Goal: Complete application form

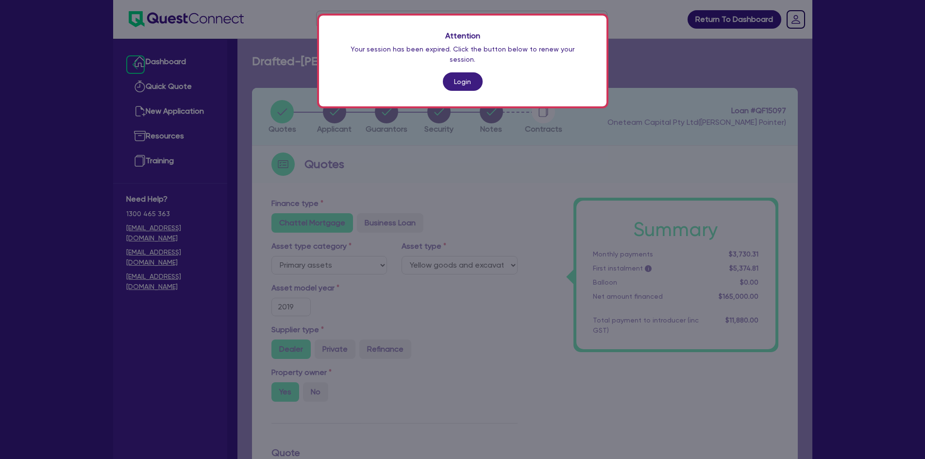
select select "PRIMARY_ASSETS"
select select "YELLOW_GOODS_AND_EXCAVATORS"
click at [474, 72] on link "Login" at bounding box center [463, 81] width 40 height 18
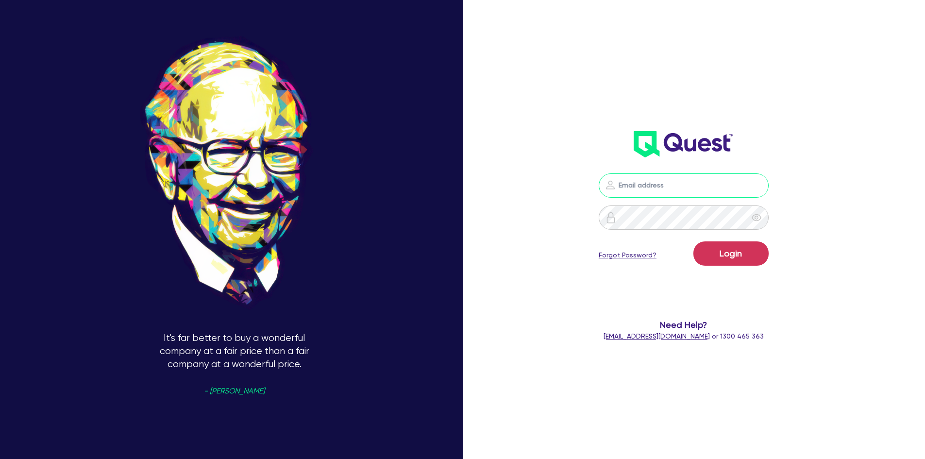
click at [701, 188] on input "email" at bounding box center [684, 185] width 170 height 24
type input "[PERSON_NAME][EMAIL_ADDRESS][DOMAIN_NAME]"
click at [694, 241] on button "Login" at bounding box center [731, 253] width 75 height 24
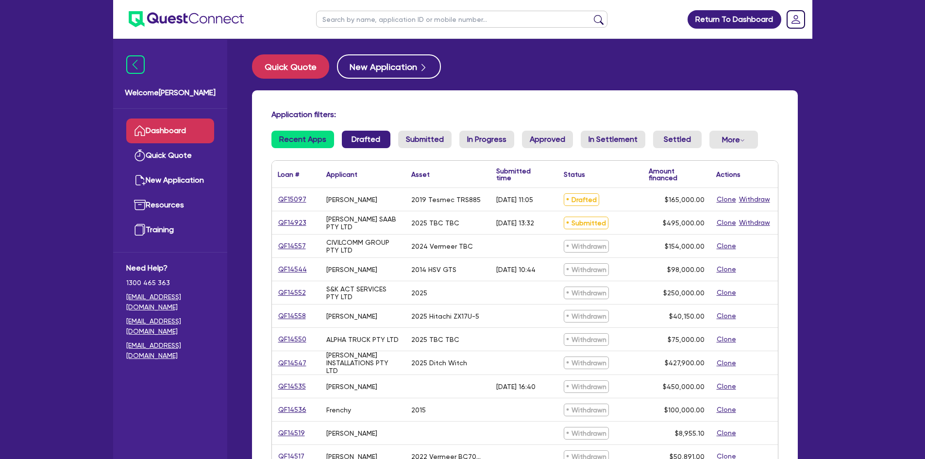
click at [349, 139] on link "Drafted" at bounding box center [366, 139] width 49 height 17
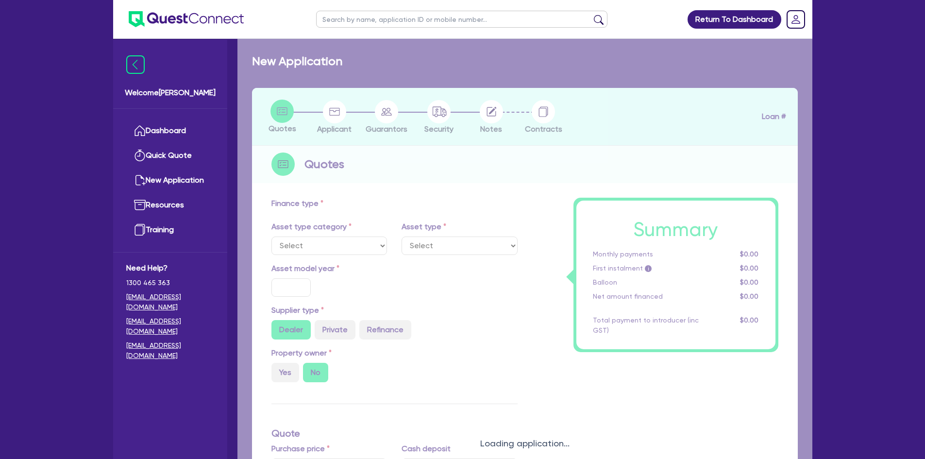
select select "PRIMARY_ASSETS"
type input "2019"
radio input "true"
type input "265,000"
type input "100,000"
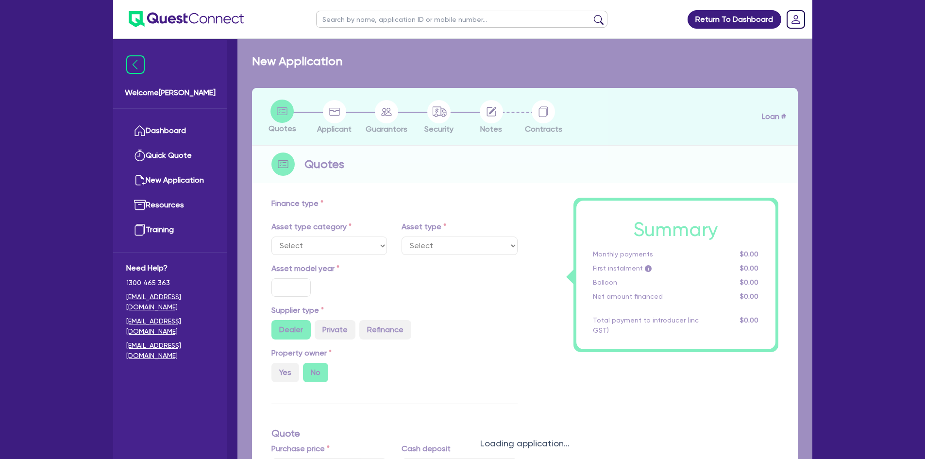
type input "6"
type input "9,900"
type input "10.29"
type input "900"
select select "YELLOW_GOODS_AND_EXCAVATORS"
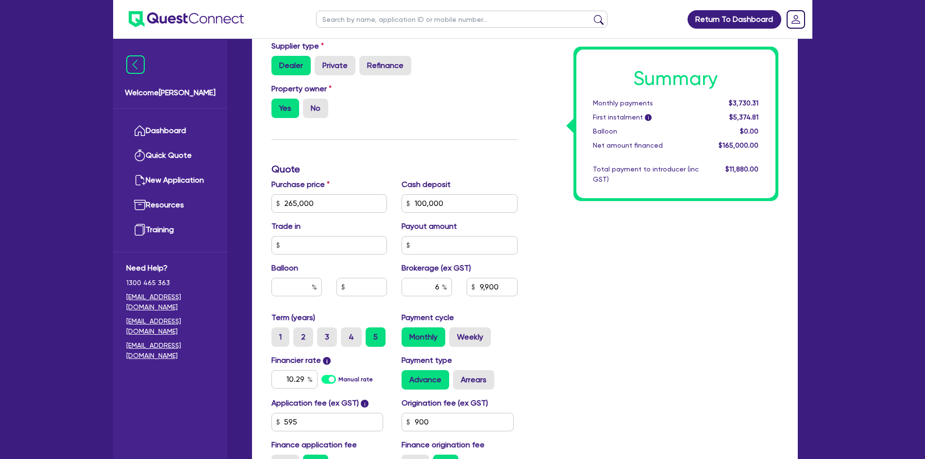
scroll to position [340, 0]
